Goal: Task Accomplishment & Management: Complete application form

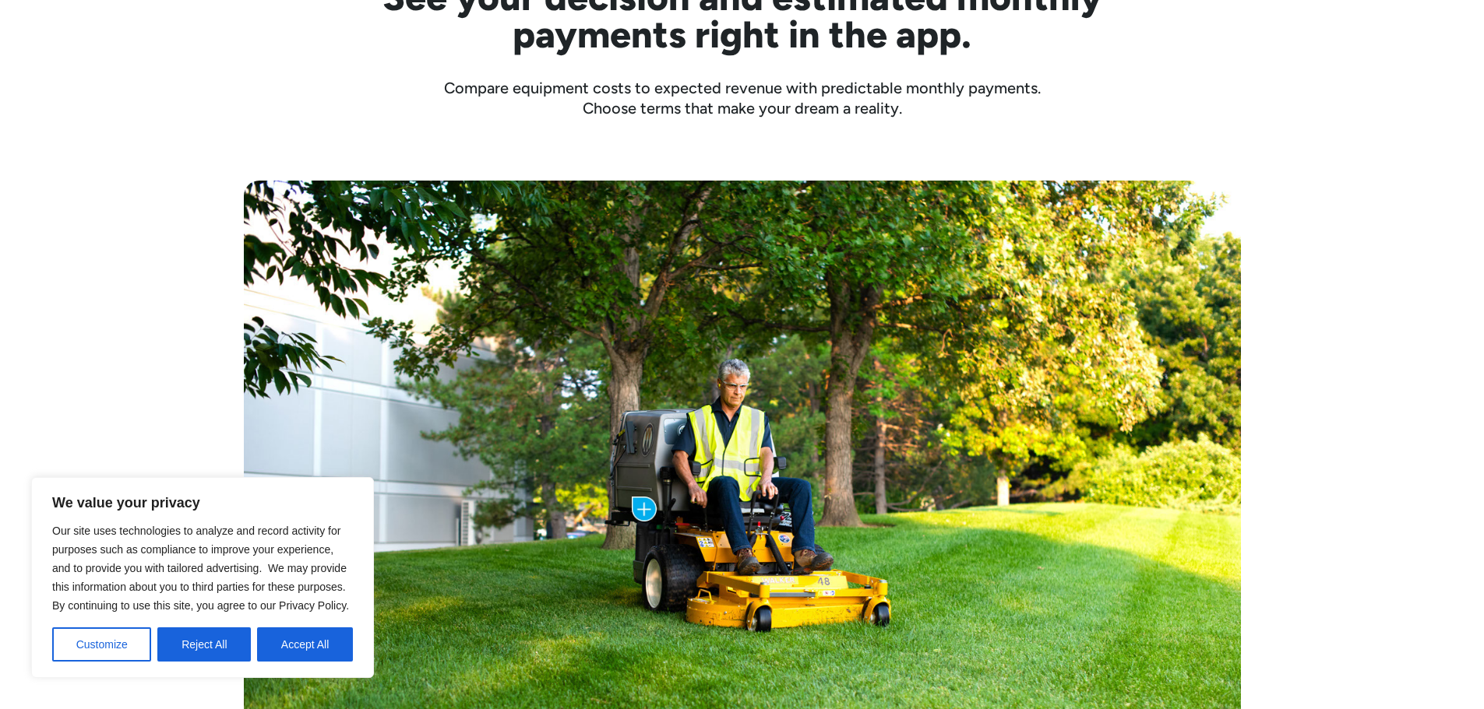
scroll to position [769, 0]
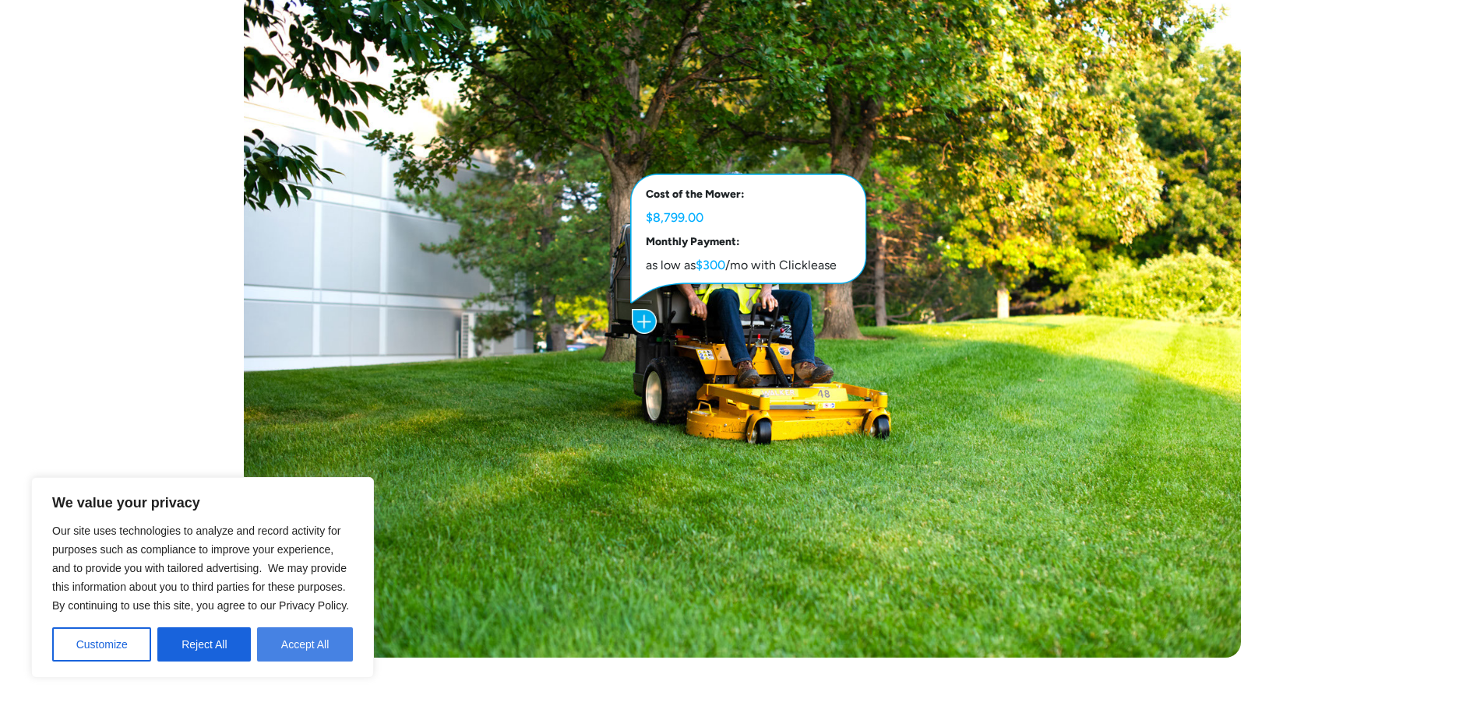
click at [303, 645] on button "Accept All" at bounding box center [305, 645] width 96 height 34
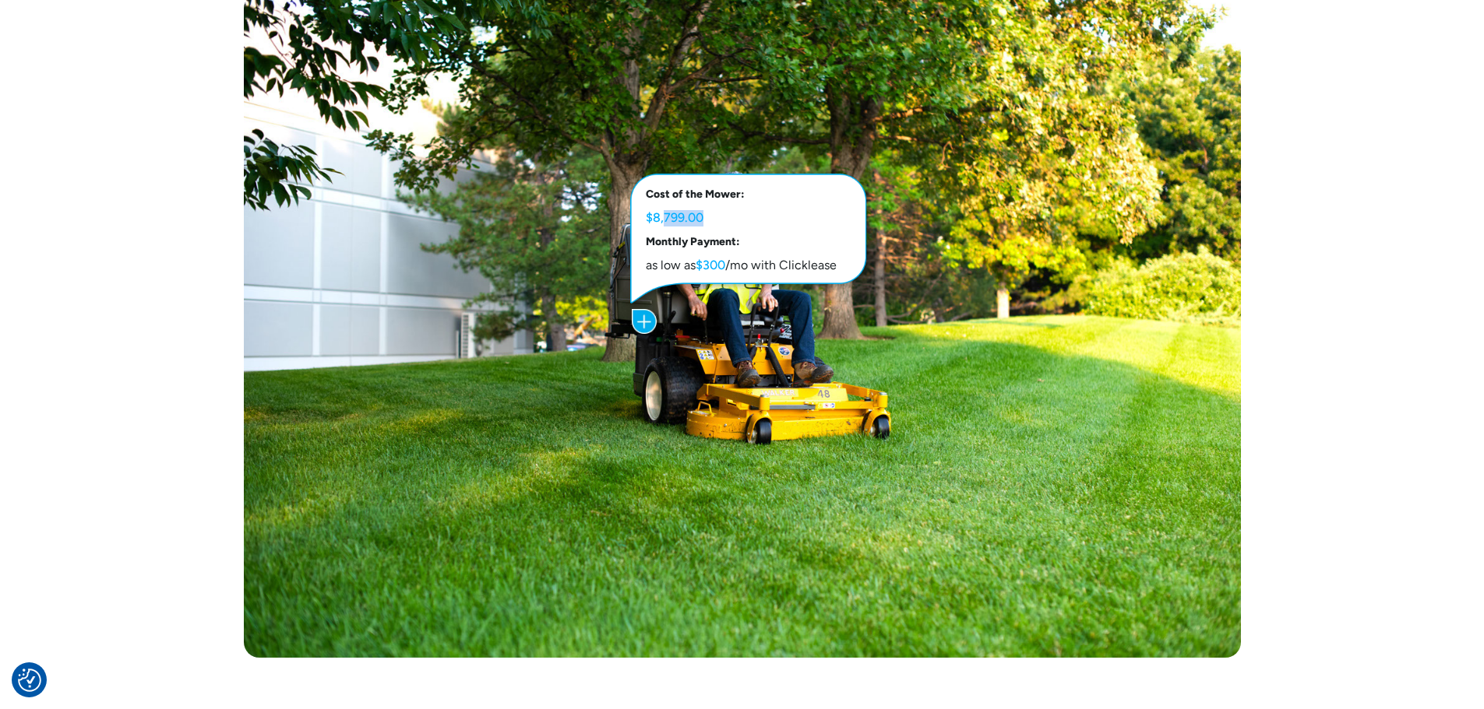
drag, startPoint x: 662, startPoint y: 213, endPoint x: 722, endPoint y: 217, distance: 60.1
click at [706, 214] on p "$8,799.00" at bounding box center [750, 218] width 209 height 16
click at [726, 218] on p "$8,799.00" at bounding box center [750, 218] width 209 height 16
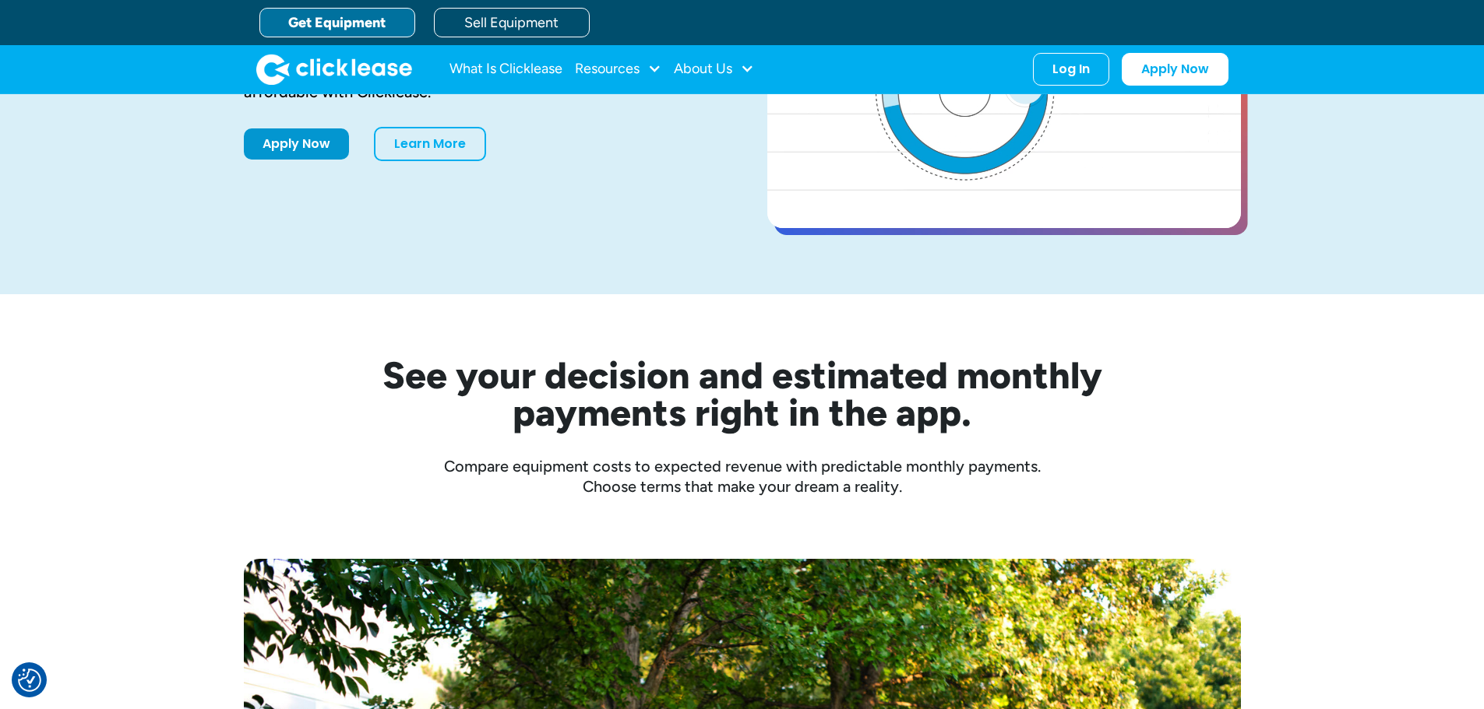
scroll to position [0, 0]
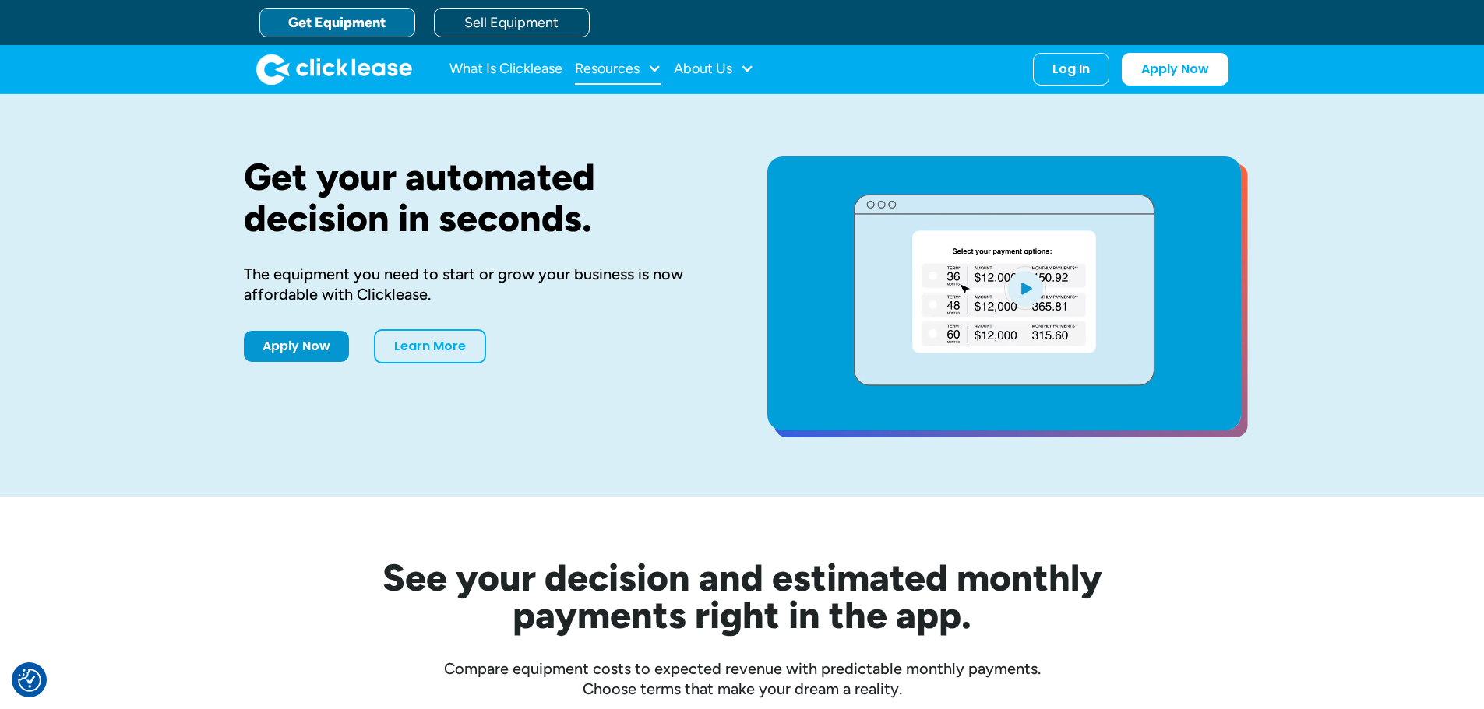
click at [646, 70] on div "Resources" at bounding box center [618, 69] width 86 height 31
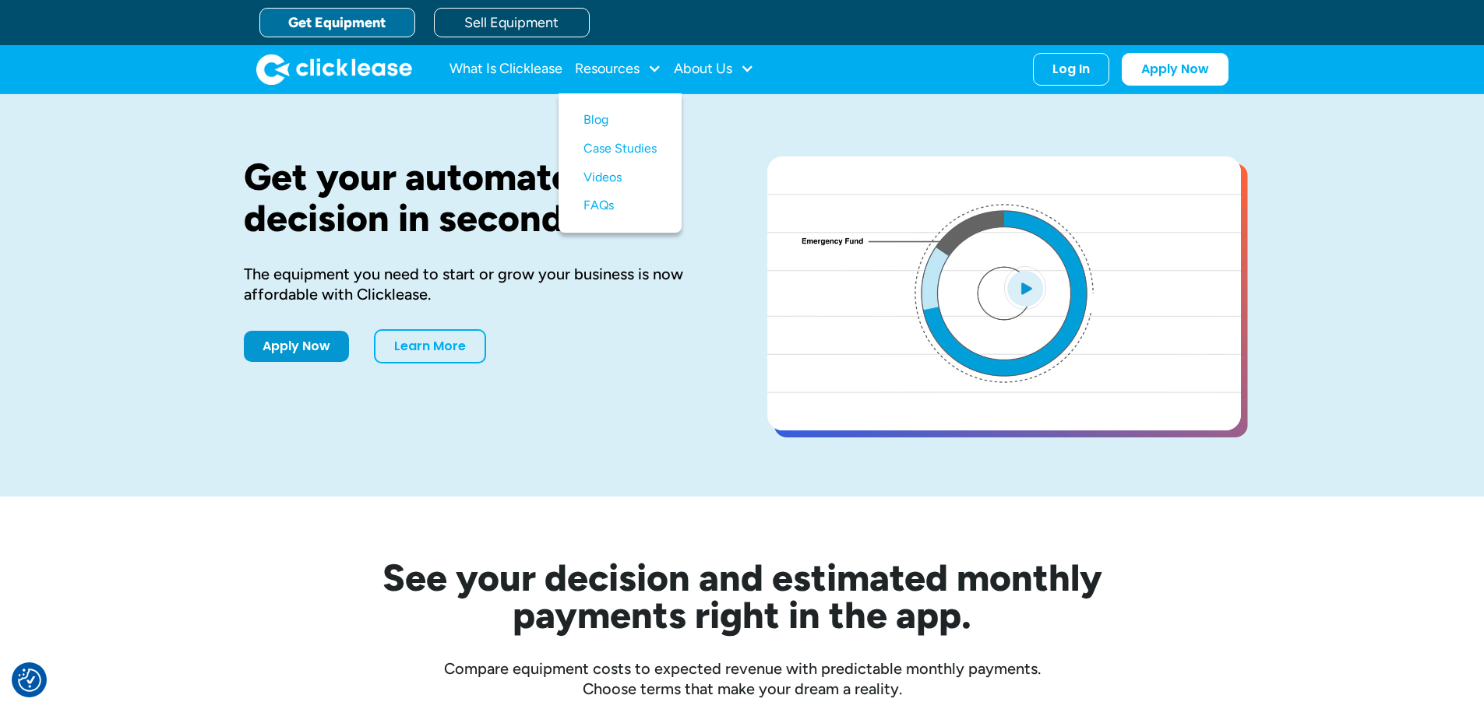
click at [362, 28] on link "Get Equipment" at bounding box center [337, 23] width 156 height 30
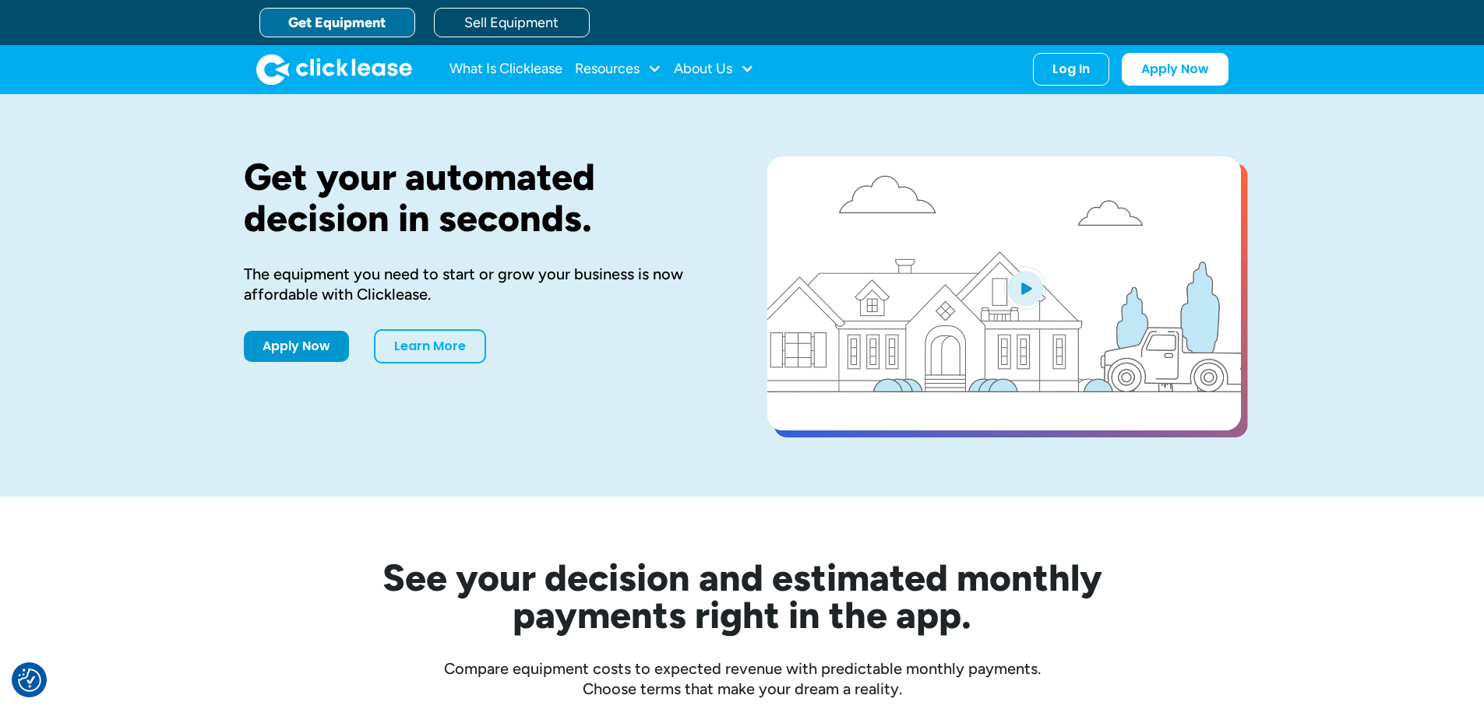
click at [362, 28] on link "Get Equipment" at bounding box center [337, 23] width 156 height 30
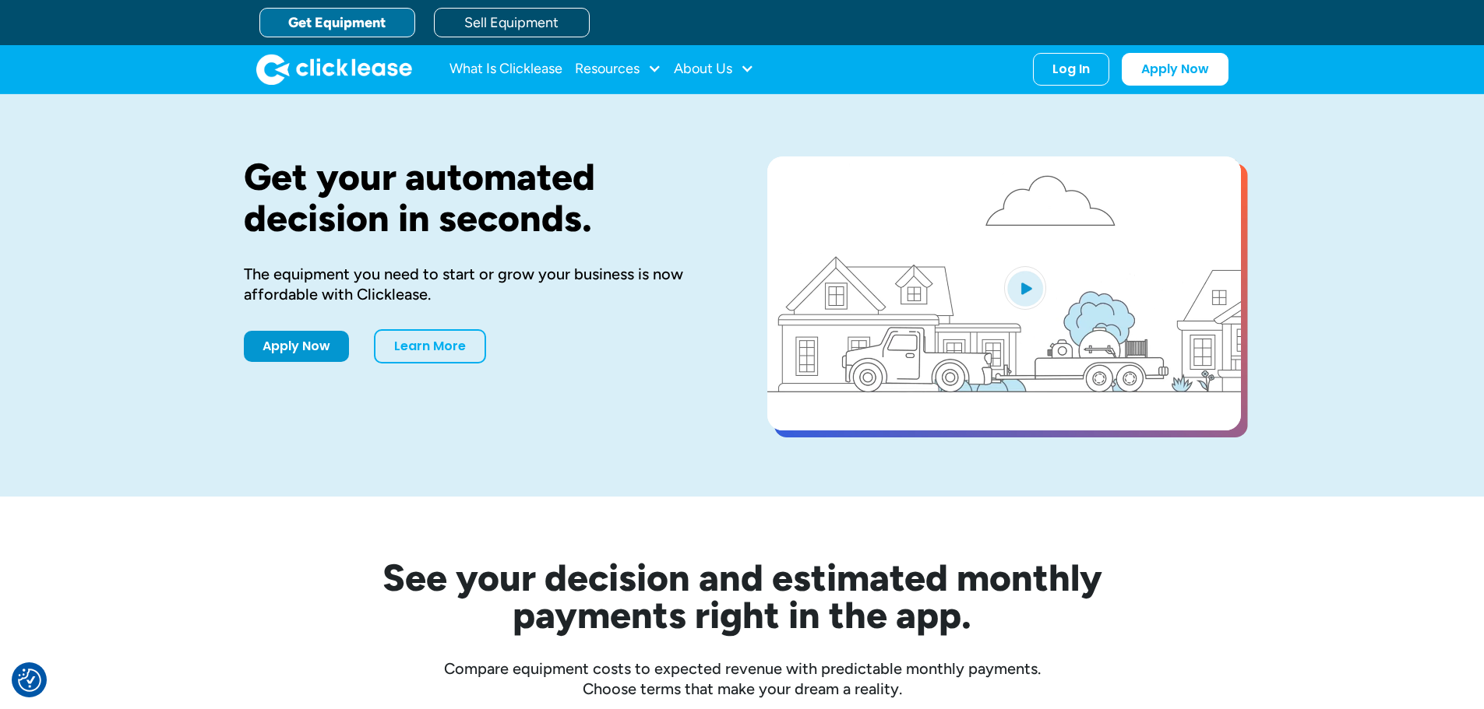
click at [322, 360] on div "Apply Now Learn More" at bounding box center [481, 346] width 474 height 34
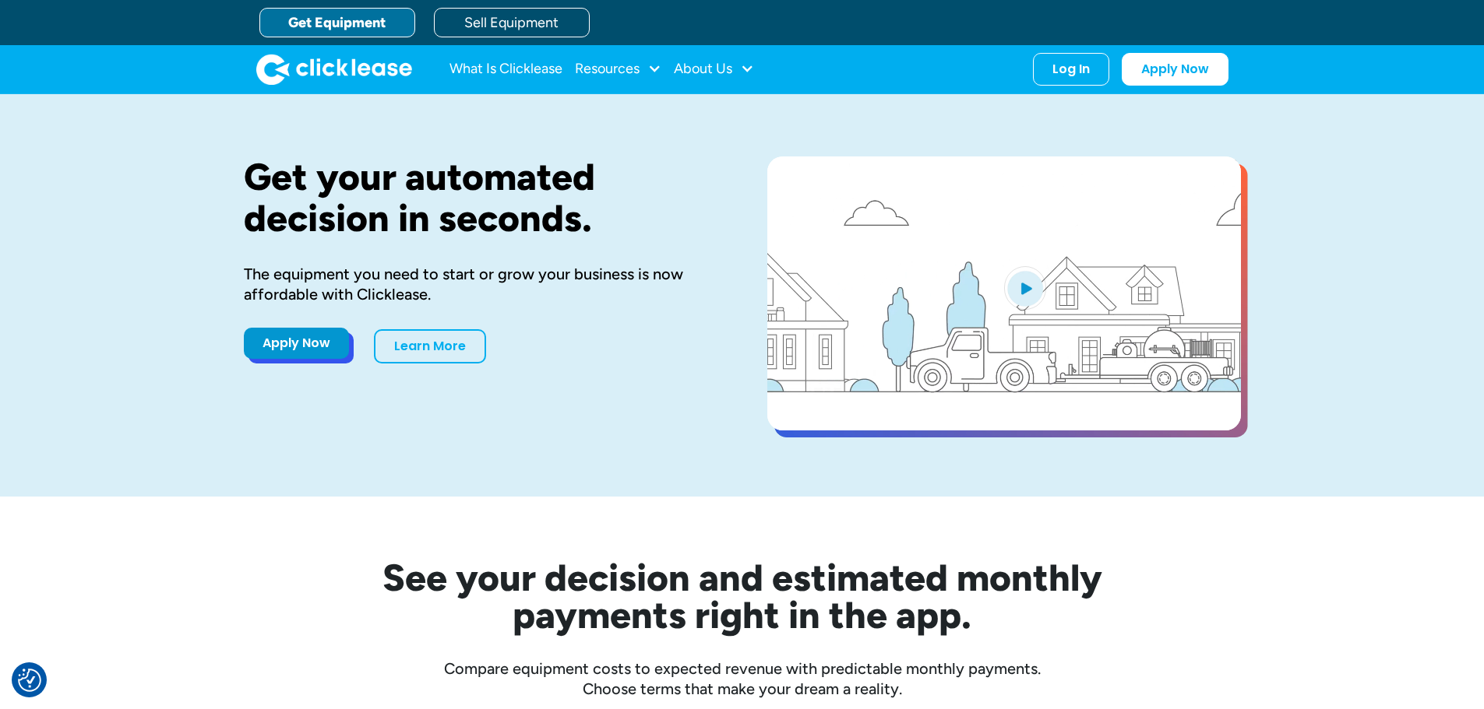
click at [316, 340] on link "Apply Now" at bounding box center [296, 343] width 105 height 31
